Goal: Communication & Community: Answer question/provide support

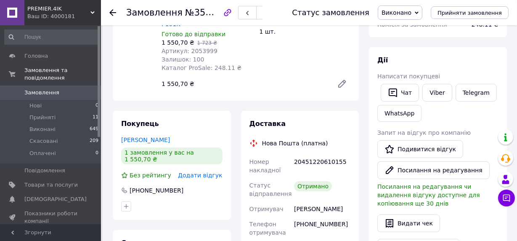
scroll to position [114, 0]
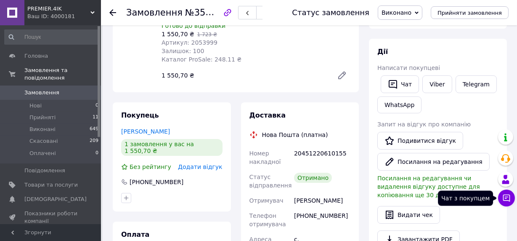
click at [513, 199] on button "Чат з покупцем" at bounding box center [506, 197] width 17 height 17
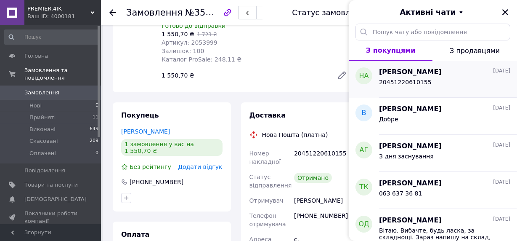
click at [417, 88] on div "20451220610155" at bounding box center [405, 85] width 53 height 12
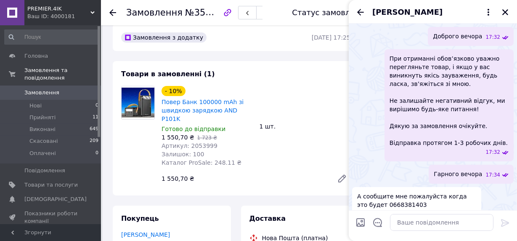
scroll to position [0, 0]
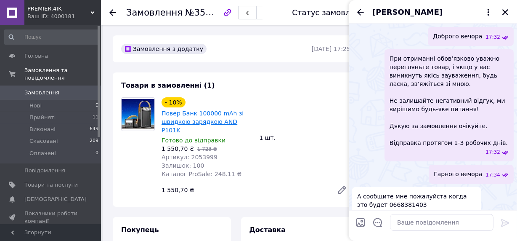
click at [236, 121] on link "Повер Банк 100000 mAh зі швидкою зарядкою AND P101K" at bounding box center [202, 122] width 82 height 24
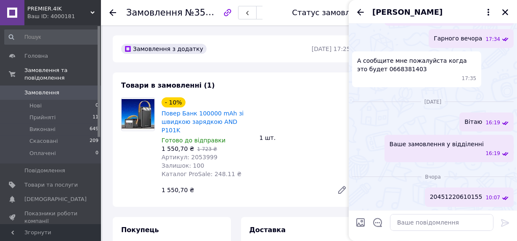
scroll to position [521, 0]
click at [405, 217] on textarea at bounding box center [441, 222] width 103 height 17
paste textarea "Доброго вечора, з приводу повербанку, нажаль відправляю не я, а склад, мабуть щ…"
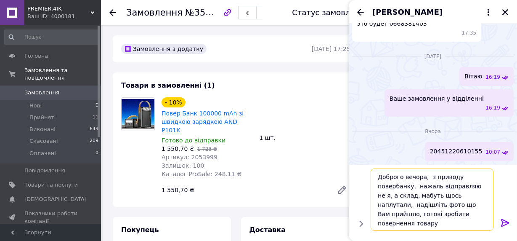
scroll to position [0, 0]
type textarea "Доброго вечора, з приводу повербанку, нажаль відправляю не я, а склад, мабуть щ…"
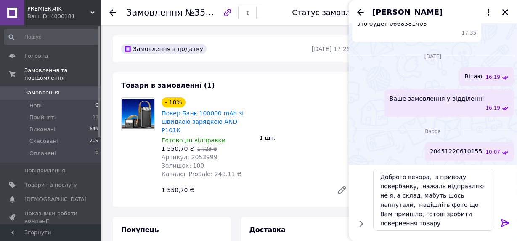
click at [500, 220] on icon at bounding box center [505, 222] width 10 height 10
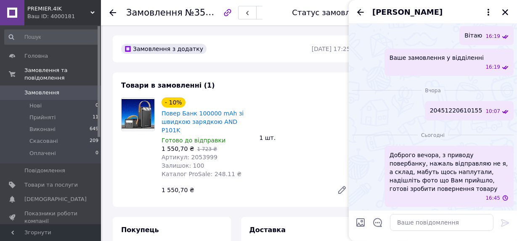
scroll to position [608, 0]
drag, startPoint x: 187, startPoint y: 147, endPoint x: 205, endPoint y: 141, distance: 18.6
click at [210, 153] on div "Артикул: 2053999" at bounding box center [206, 157] width 91 height 8
copy span "2053999"
click at [506, 13] on icon "Закрити" at bounding box center [505, 12] width 6 height 6
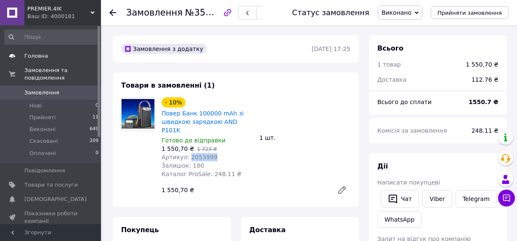
click at [33, 53] on span "Головна" at bounding box center [36, 56] width 24 height 8
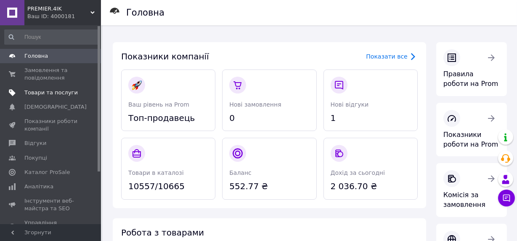
click at [36, 89] on span "Товари та послуги" at bounding box center [50, 93] width 53 height 8
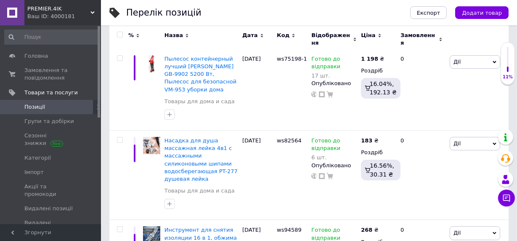
scroll to position [267, 0]
